Goal: Task Accomplishment & Management: Complete application form

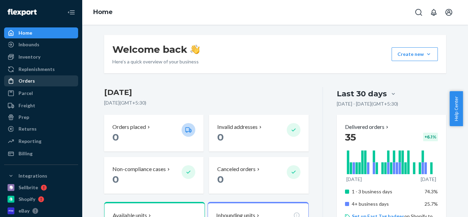
click at [39, 82] on div "Orders" at bounding box center [41, 81] width 73 height 10
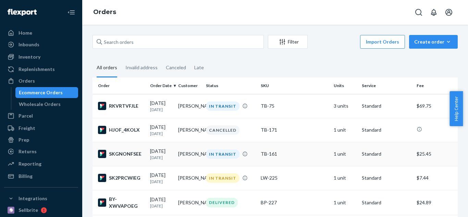
scroll to position [34, 0]
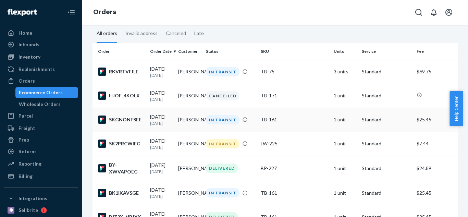
click at [127, 121] on div "SKGNONFSEE" at bounding box center [121, 119] width 47 height 8
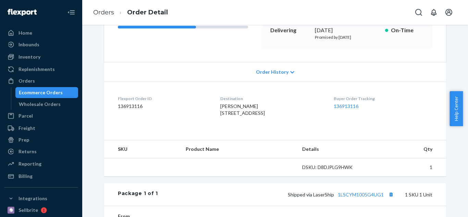
scroll to position [137, 0]
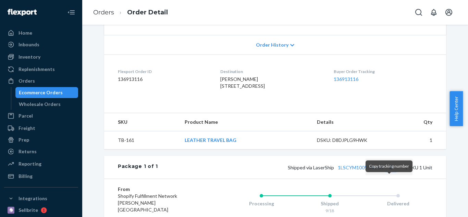
click at [387, 172] on button "Copy tracking number" at bounding box center [390, 167] width 9 height 9
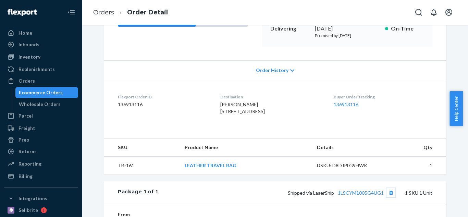
scroll to position [68, 0]
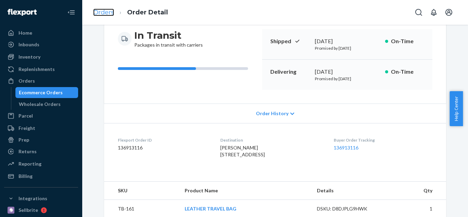
click at [103, 13] on link "Orders" at bounding box center [103, 13] width 21 height 8
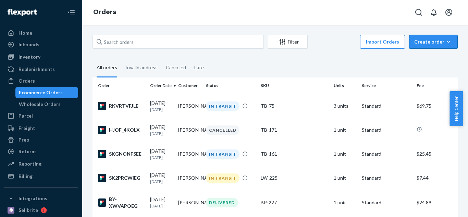
click at [446, 40] on icon "button" at bounding box center [448, 41] width 7 height 7
click at [435, 60] on span "Ecommerce order" at bounding box center [437, 58] width 42 height 5
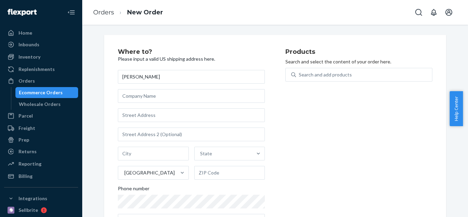
type input "[PERSON_NAME]"
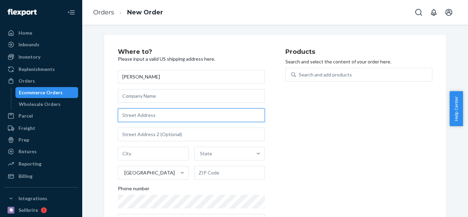
click at [207, 113] on input "text" at bounding box center [191, 115] width 147 height 14
paste input "[STREET_ADDRESS]"
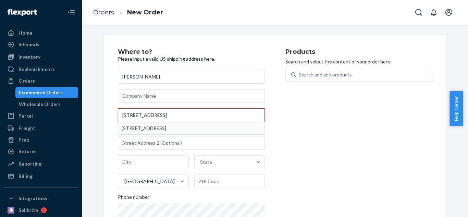
type input "[STREET_ADDRESS]"
type input "Brooklyn - [US_STATE]"
type input "11229"
type input "[STREET_ADDRESS]"
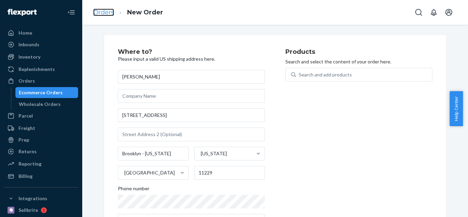
click at [107, 12] on link "Orders" at bounding box center [103, 13] width 21 height 8
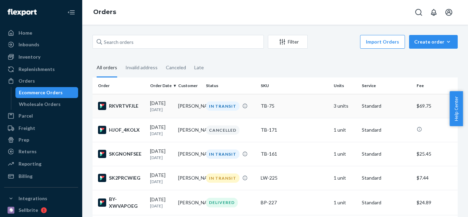
click at [130, 106] on div "RKVRTVFJLE" at bounding box center [121, 106] width 47 height 8
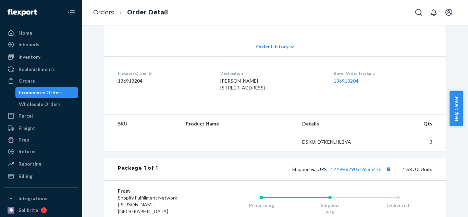
scroll to position [137, 0]
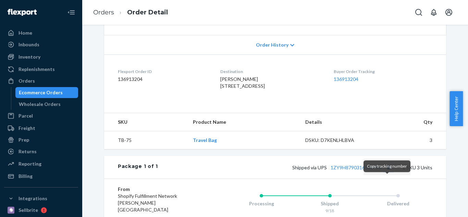
drag, startPoint x: 387, startPoint y: 181, endPoint x: 355, endPoint y: 159, distance: 38.5
click at [387, 172] on button "Copy tracking number" at bounding box center [388, 167] width 9 height 9
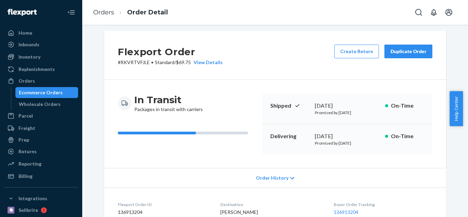
scroll to position [0, 0]
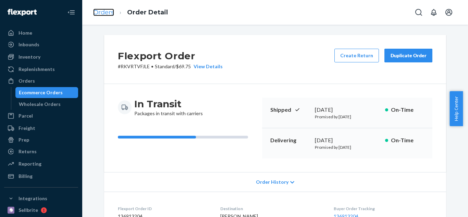
click at [99, 11] on link "Orders" at bounding box center [103, 13] width 21 height 8
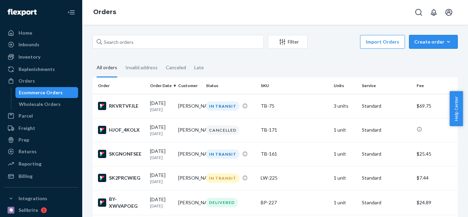
click at [433, 41] on div "Create order" at bounding box center [433, 41] width 38 height 7
click at [440, 60] on span "Ecommerce order" at bounding box center [437, 58] width 42 height 5
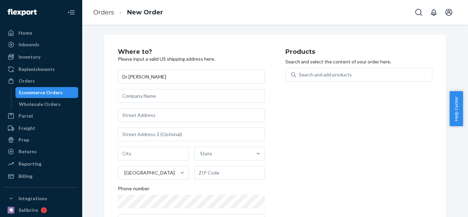
type input "Dr [PERSON_NAME]"
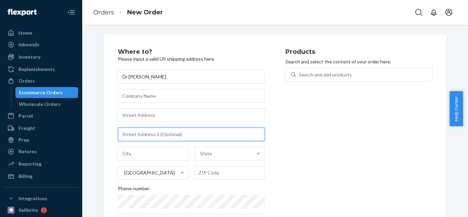
click at [187, 133] on input "text" at bounding box center [191, 134] width 147 height 14
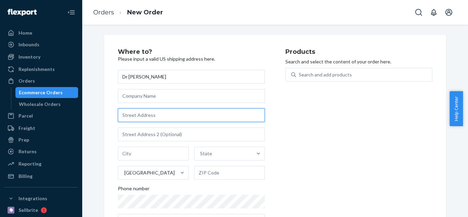
click at [192, 116] on input "text" at bounding box center [191, 115] width 147 height 14
paste input "[STREET_ADDRESS][DEMOGRAPHIC_DATA]"
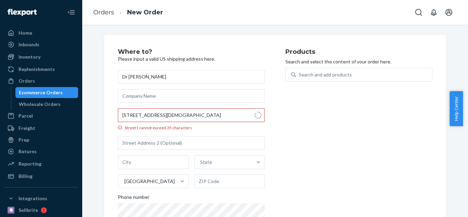
type input "[STREET_ADDRESS][DEMOGRAPHIC_DATA]"
type input "[GEOGRAPHIC_DATA]"
type input "10598"
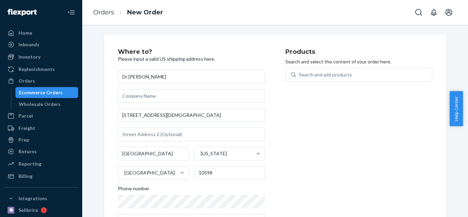
scroll to position [30, 0]
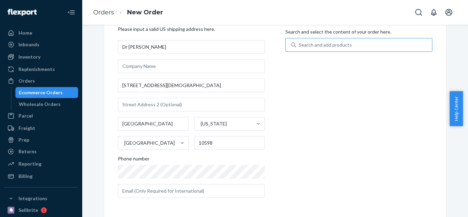
click at [336, 43] on div "Search and add products" at bounding box center [325, 44] width 53 height 7
click at [299, 43] on input "Search and add products" at bounding box center [299, 44] width 1 height 7
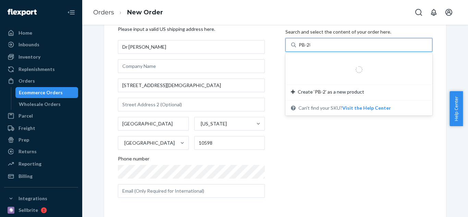
type input "PB-281"
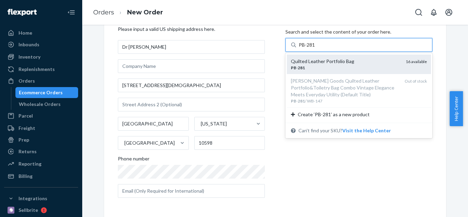
click at [327, 63] on div "Quilted Leather Portfolio Bag" at bounding box center [345, 61] width 109 height 7
click at [315, 48] on input "PB-281" at bounding box center [307, 44] width 17 height 7
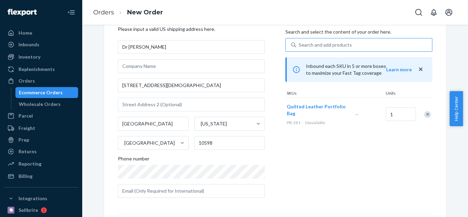
click at [419, 69] on icon "close" at bounding box center [420, 68] width 3 height 3
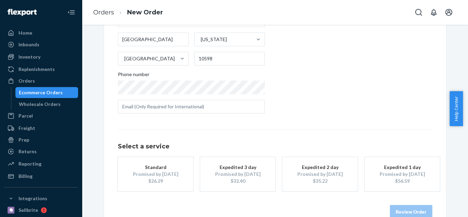
scroll to position [129, 0]
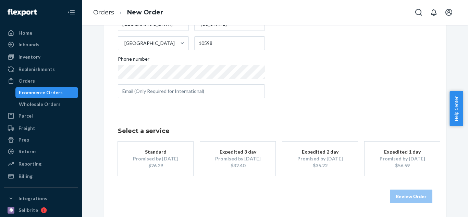
click at [168, 156] on div "Promised by [DATE]" at bounding box center [155, 158] width 55 height 7
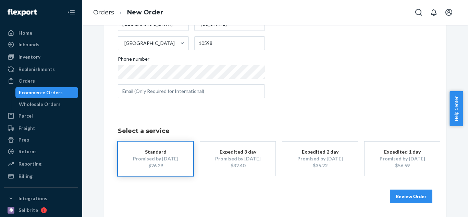
click at [238, 168] on div "$32.40" at bounding box center [237, 165] width 55 height 7
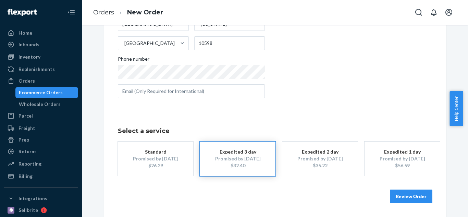
click at [402, 198] on button "Review Order" at bounding box center [411, 196] width 42 height 14
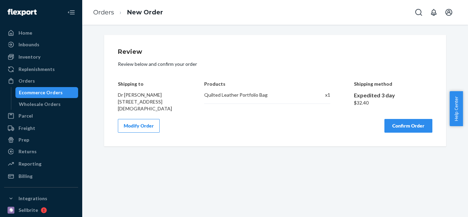
scroll to position [0, 0]
click at [391, 126] on button "Confirm Order" at bounding box center [408, 126] width 48 height 14
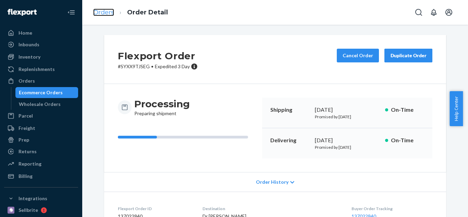
click at [109, 15] on link "Orders" at bounding box center [103, 13] width 21 height 8
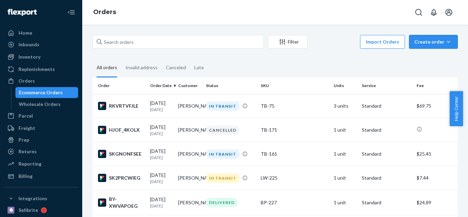
click at [445, 41] on icon "button" at bounding box center [448, 41] width 7 height 7
click at [439, 60] on span "Ecommerce order" at bounding box center [437, 58] width 42 height 5
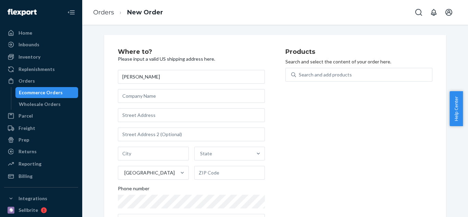
type input "[PERSON_NAME]"
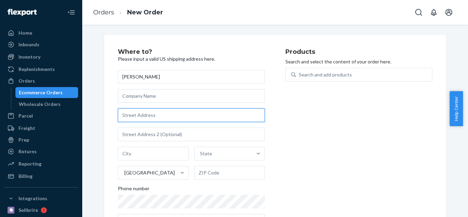
click at [195, 115] on input "text" at bounding box center [191, 115] width 147 height 14
paste input "[STREET_ADDRESS]"
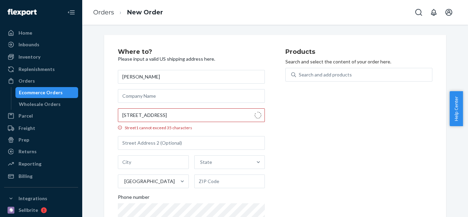
type input "1577 [PERSON_NAME]"
type input "Vandalia"
type input "45377"
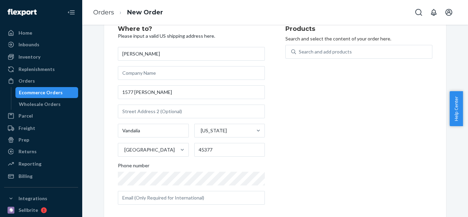
scroll to position [30, 0]
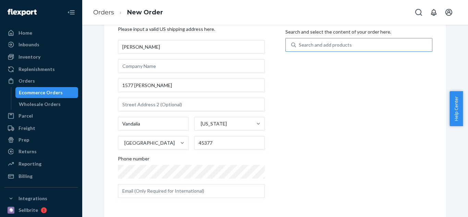
click at [307, 43] on div "Search and add products" at bounding box center [325, 44] width 53 height 7
click at [299, 43] on input "Search and add products" at bounding box center [299, 44] width 1 height 7
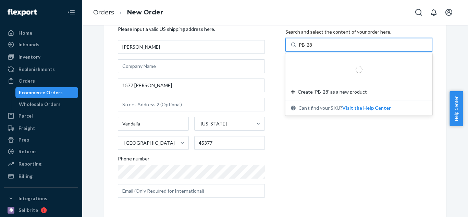
type input "PB-281"
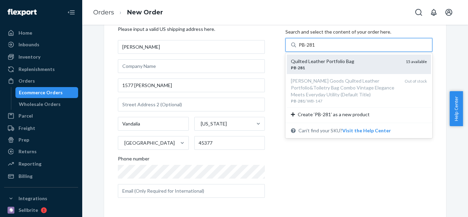
click at [343, 65] on div "PB - 281" at bounding box center [345, 68] width 109 height 6
click at [315, 48] on input "PB-281" at bounding box center [307, 44] width 17 height 7
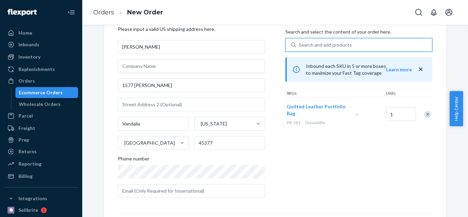
click at [419, 70] on icon "close" at bounding box center [420, 68] width 3 height 3
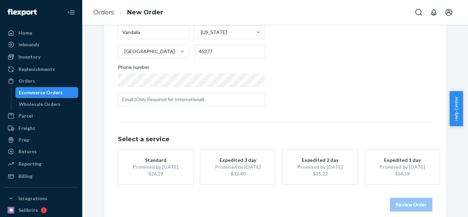
scroll to position [123, 0]
click at [165, 153] on button "Standard Promised by [DATE] $26.29" at bounding box center [155, 165] width 75 height 34
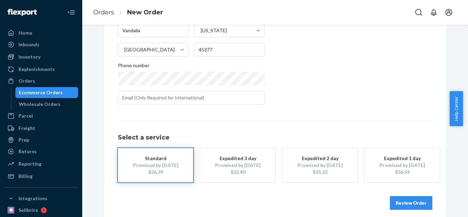
scroll to position [129, 0]
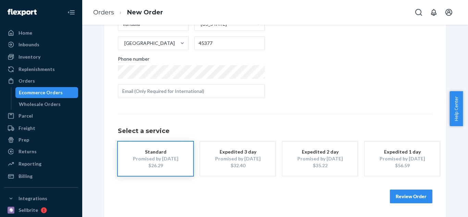
click at [411, 199] on button "Review Order" at bounding box center [411, 196] width 42 height 14
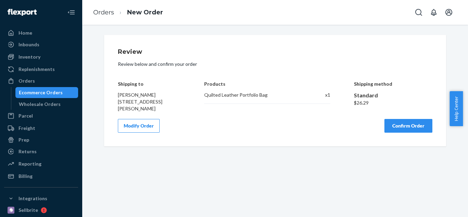
click at [406, 130] on button "Confirm Order" at bounding box center [408, 126] width 48 height 14
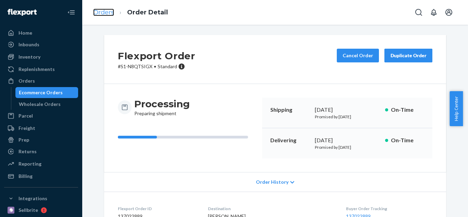
click at [101, 13] on link "Orders" at bounding box center [103, 13] width 21 height 8
